Goal: Task Accomplishment & Management: Complete application form

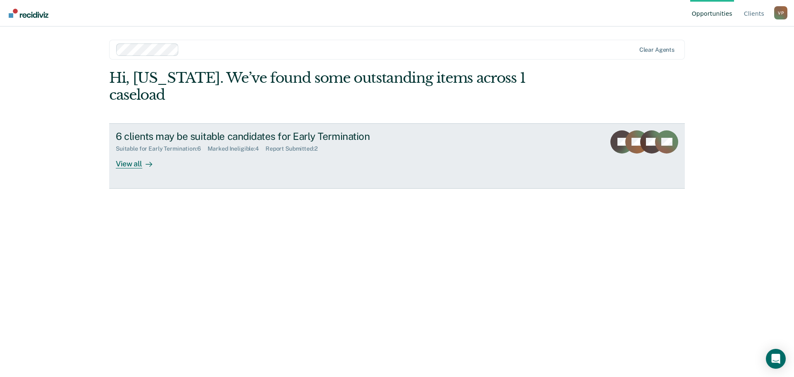
click at [125, 152] on div "View all" at bounding box center [139, 160] width 46 height 16
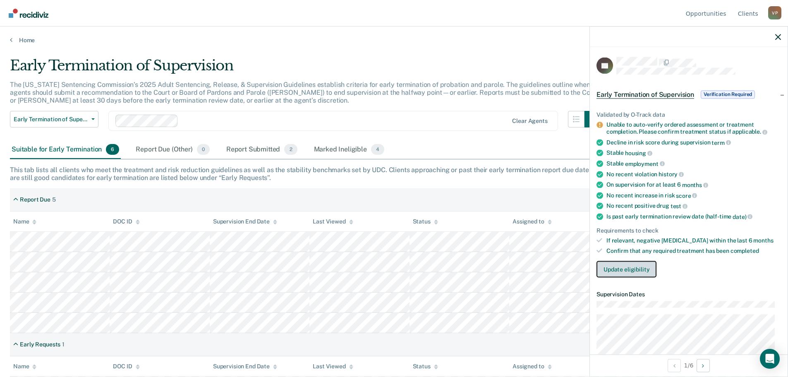
click at [622, 270] on button "Update eligibility" at bounding box center [626, 269] width 60 height 17
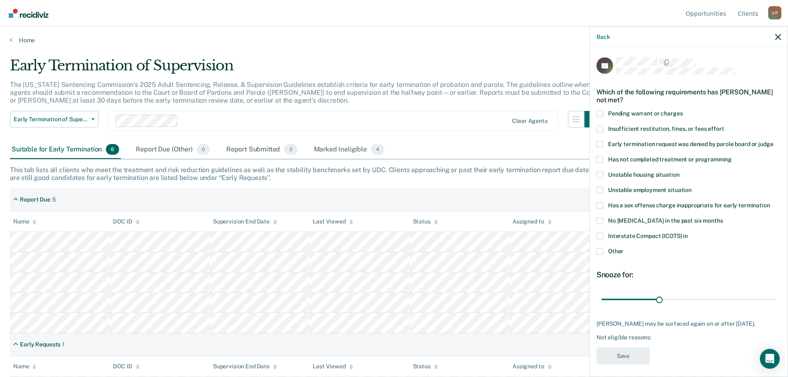
click at [601, 158] on span at bounding box center [599, 159] width 7 height 7
click at [732, 156] on input "Has not completed treatment or programming" at bounding box center [732, 156] width 0 height 0
click at [617, 351] on button "Save" at bounding box center [622, 355] width 53 height 17
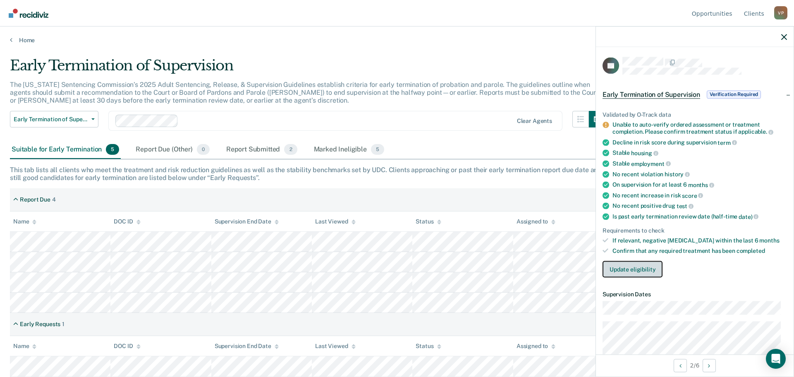
click at [629, 269] on button "Update eligibility" at bounding box center [633, 269] width 60 height 17
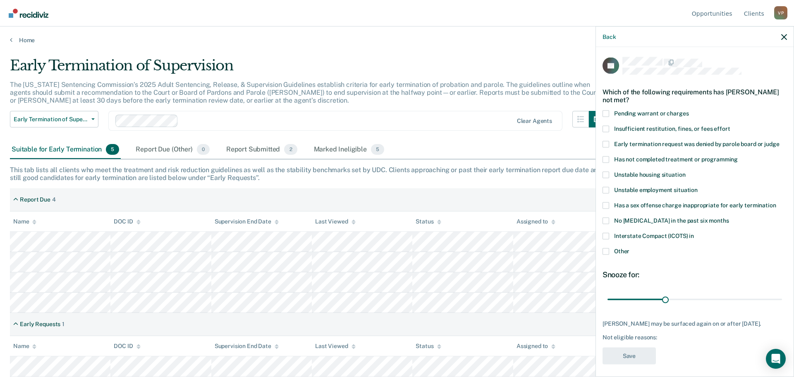
click at [607, 157] on span at bounding box center [606, 159] width 7 height 7
click at [738, 156] on input "Has not completed treatment or programming" at bounding box center [738, 156] width 0 height 0
click at [628, 356] on button "Save" at bounding box center [629, 355] width 53 height 17
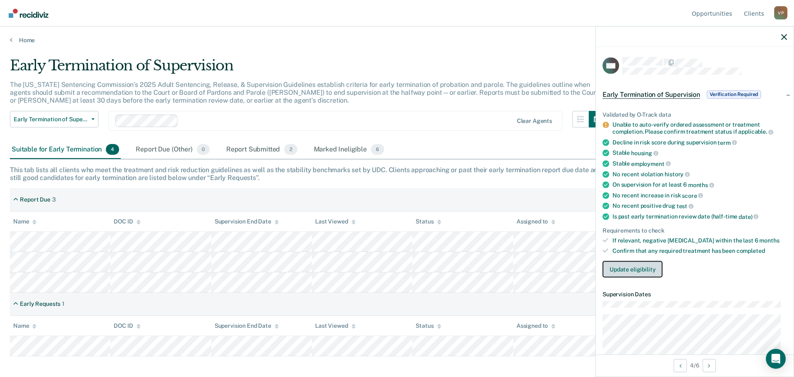
click at [641, 266] on button "Update eligibility" at bounding box center [633, 269] width 60 height 17
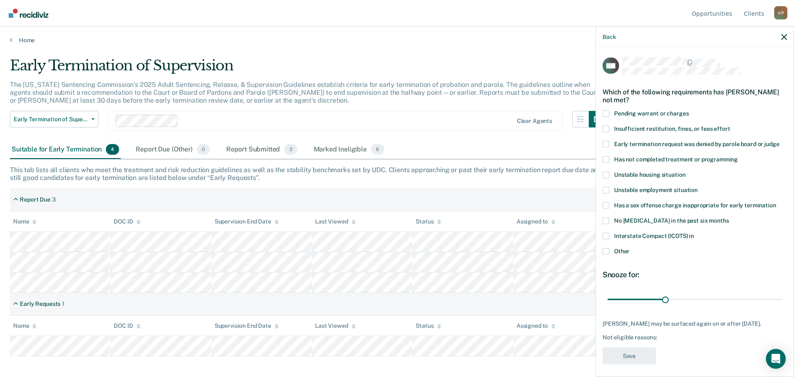
click at [606, 251] on span at bounding box center [606, 251] width 7 height 7
click at [629, 248] on input "Other" at bounding box center [629, 248] width 0 height 0
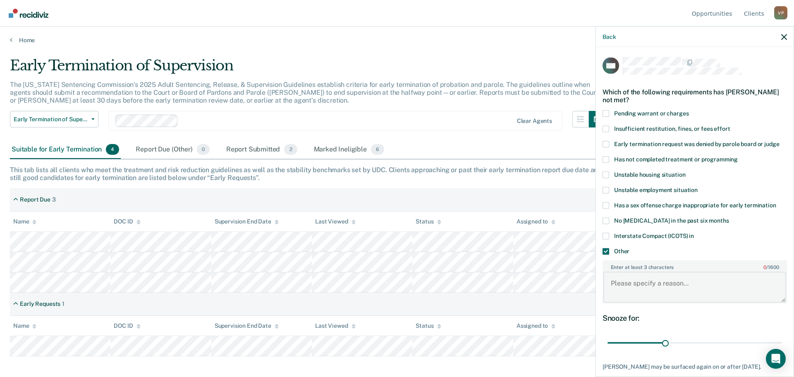
click at [629, 287] on textarea "Enter at least 3 characters 0 / 1600" at bounding box center [694, 287] width 183 height 31
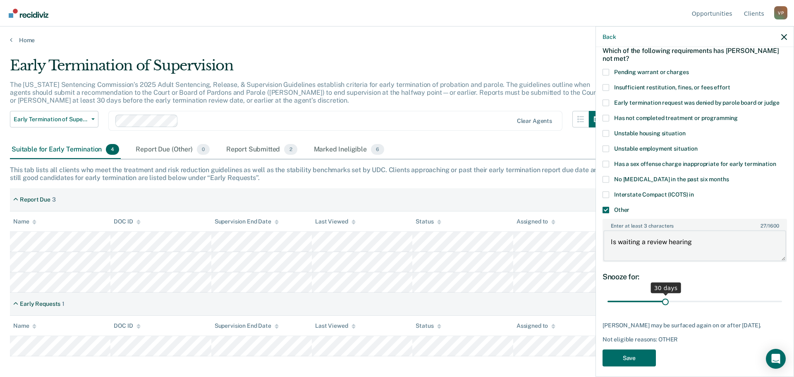
scroll to position [54, 0]
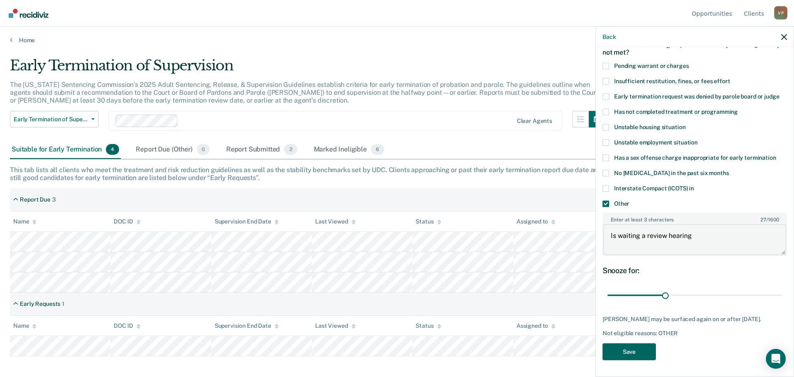
type textarea "Is waiting a review hearing"
click at [633, 345] on button "Save" at bounding box center [629, 351] width 53 height 17
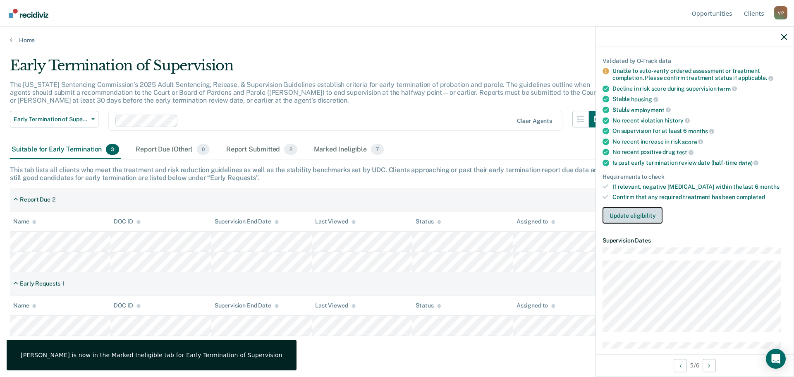
click at [636, 216] on button "Update eligibility" at bounding box center [633, 215] width 60 height 17
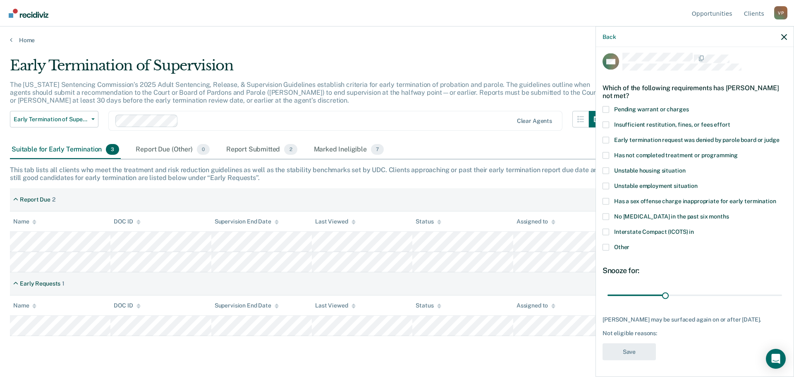
click at [606, 152] on span at bounding box center [606, 155] width 7 height 7
click at [738, 152] on input "Has not completed treatment or programming" at bounding box center [738, 152] width 0 height 0
click at [640, 355] on button "Save" at bounding box center [629, 351] width 53 height 17
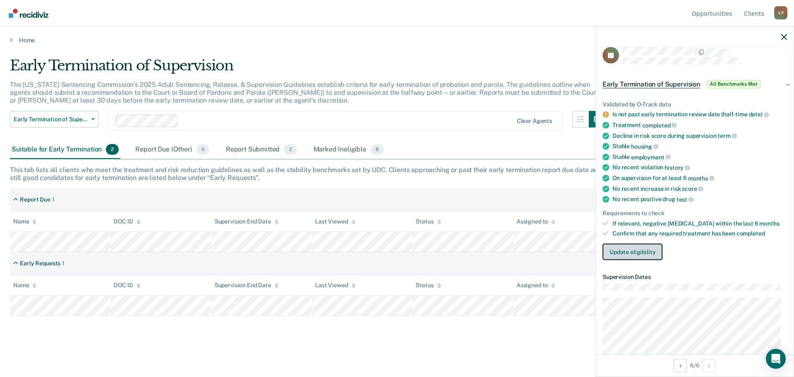
click at [639, 245] on button "Update eligibility" at bounding box center [633, 252] width 60 height 17
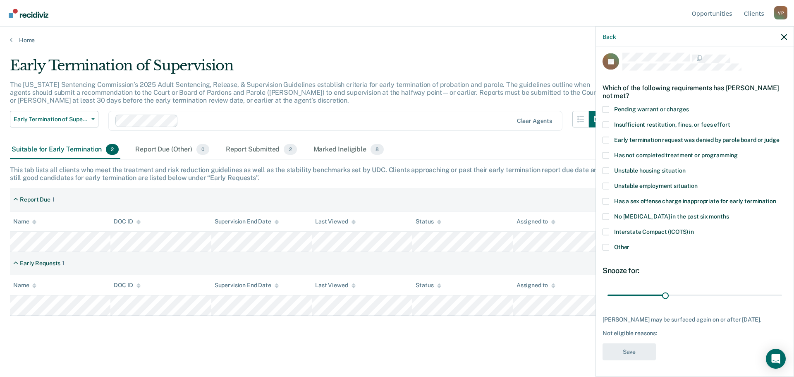
click at [607, 244] on span at bounding box center [606, 247] width 7 height 7
click at [629, 244] on input "Other" at bounding box center [629, 244] width 0 height 0
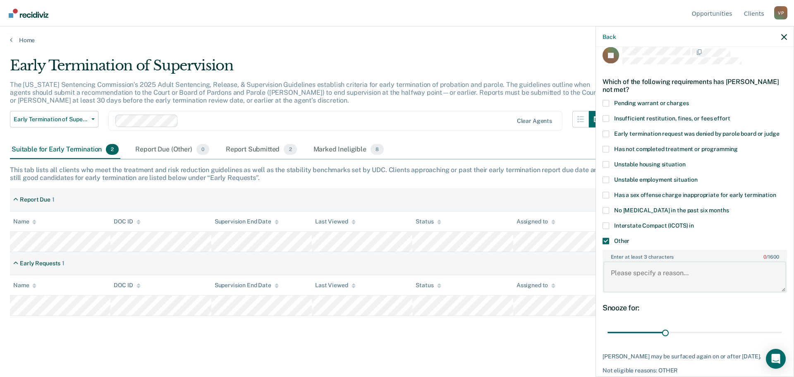
click at [626, 268] on textarea "Enter at least 3 characters 0 / 1600" at bounding box center [694, 276] width 183 height 31
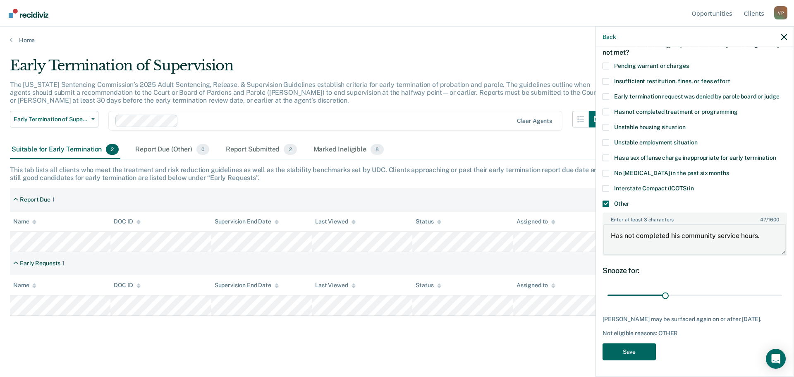
type textarea "Has not completed his community service hours."
click at [647, 351] on button "Save" at bounding box center [629, 351] width 53 height 17
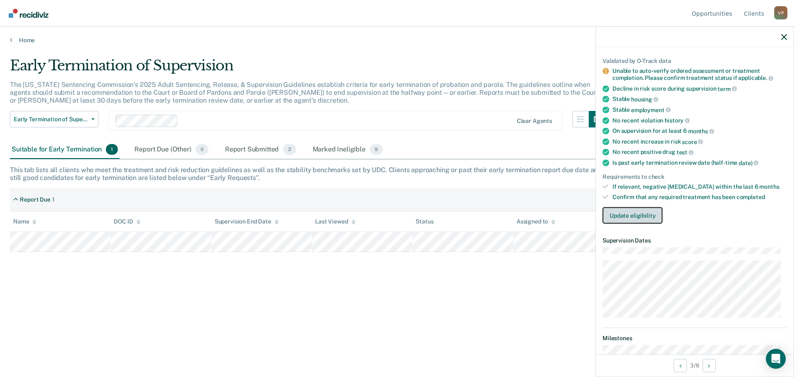
click at [638, 217] on button "Update eligibility" at bounding box center [633, 215] width 60 height 17
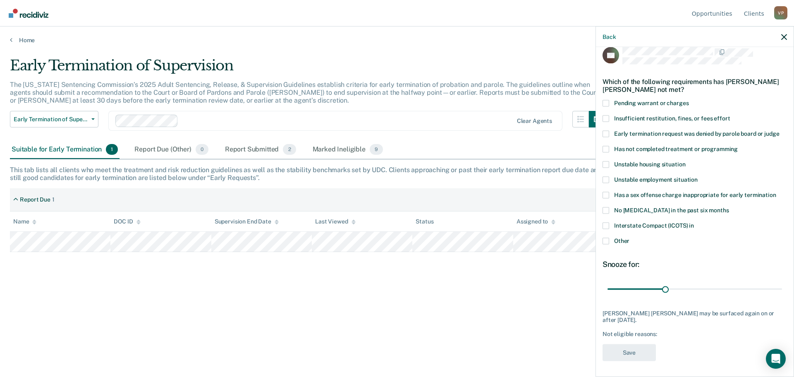
click at [609, 240] on span at bounding box center [606, 240] width 7 height 7
click at [629, 237] on input "Other" at bounding box center [629, 237] width 0 height 0
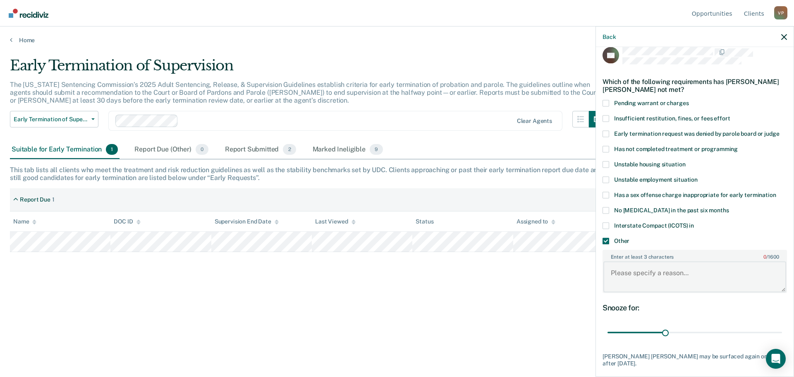
click at [623, 275] on textarea "Enter at least 3 characters 0 / 1600" at bounding box center [694, 276] width 183 height 31
click at [692, 276] on textarea "He did not [MEDICAL_DATA], but" at bounding box center [694, 276] width 183 height 31
type textarea "H"
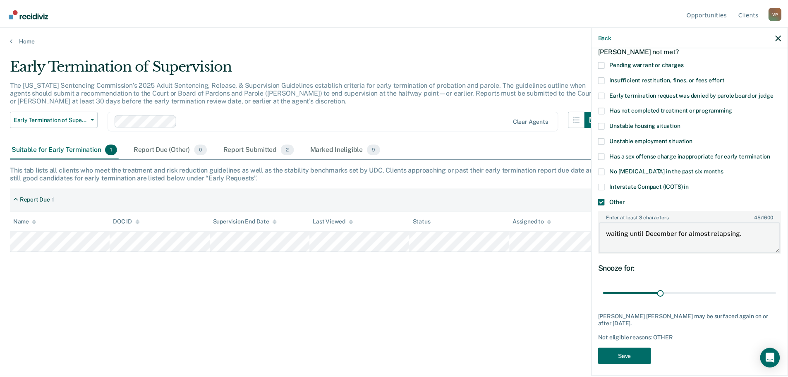
scroll to position [54, 0]
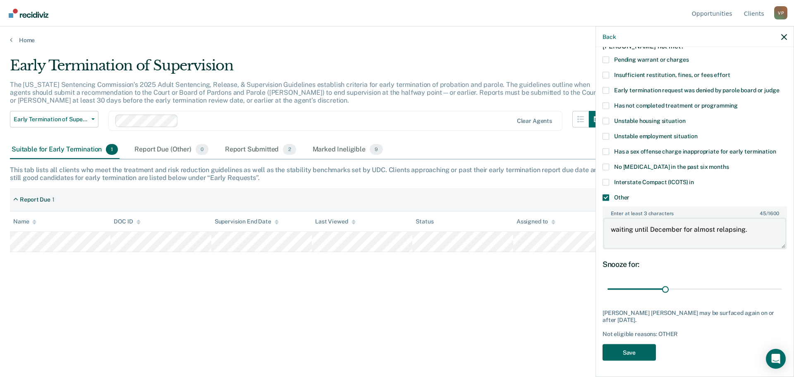
type textarea "waiting until December for almost relapsing."
click at [623, 351] on button "Save" at bounding box center [629, 352] width 53 height 17
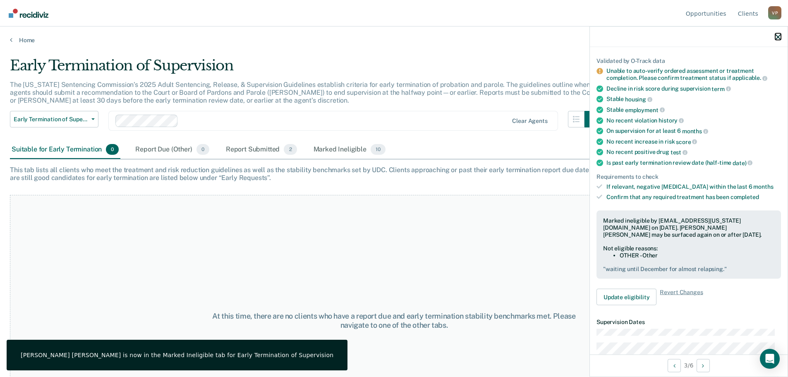
click at [780, 36] on icon "button" at bounding box center [778, 37] width 6 height 6
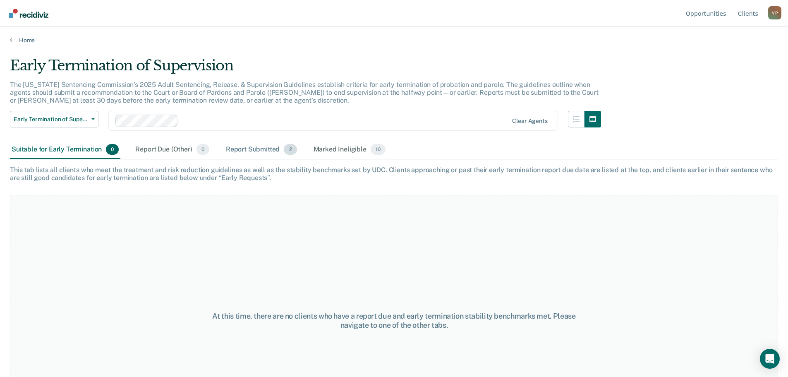
click at [259, 149] on div "Report Submitted 2" at bounding box center [261, 150] width 74 height 18
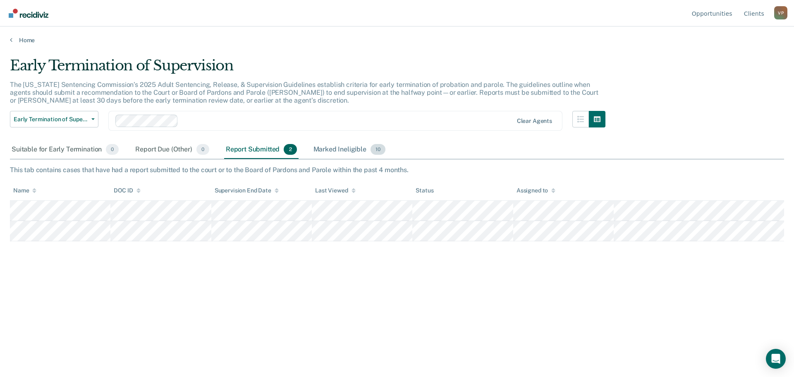
click at [331, 151] on div "Marked Ineligible 10" at bounding box center [349, 150] width 75 height 18
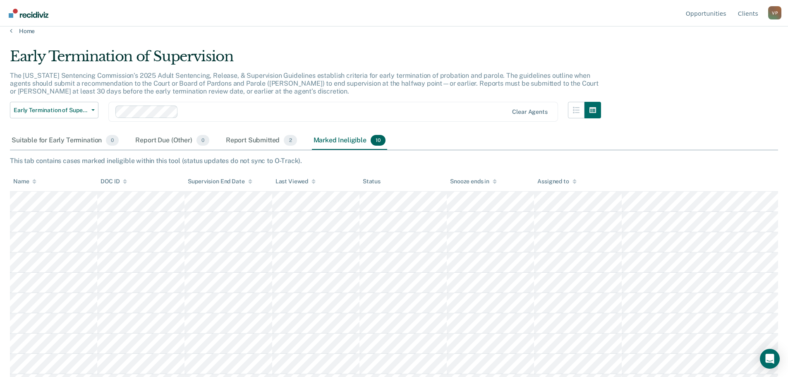
scroll to position [0, 0]
